Goal: Navigation & Orientation: Find specific page/section

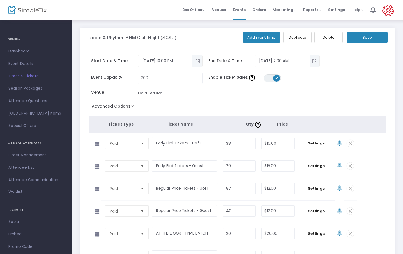
click at [29, 9] on img at bounding box center [27, 10] width 38 height 8
click at [27, 13] on img at bounding box center [27, 10] width 38 height 8
